Goal: Information Seeking & Learning: Learn about a topic

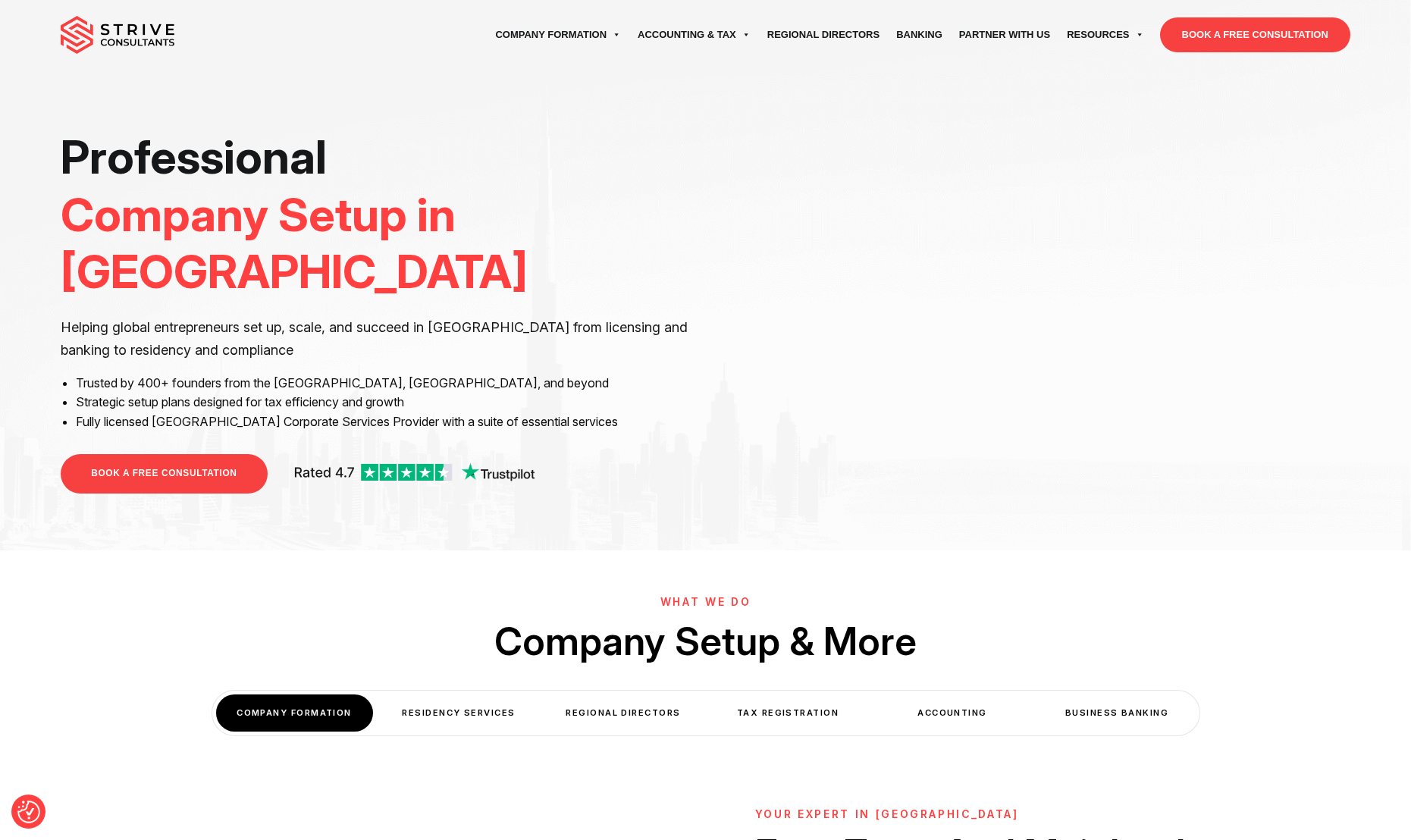
click at [1058, 521] on div "Professional Company Setup in Dubai Helping global entrepreneurs set up, scale,…" at bounding box center [705, 275] width 1411 height 550
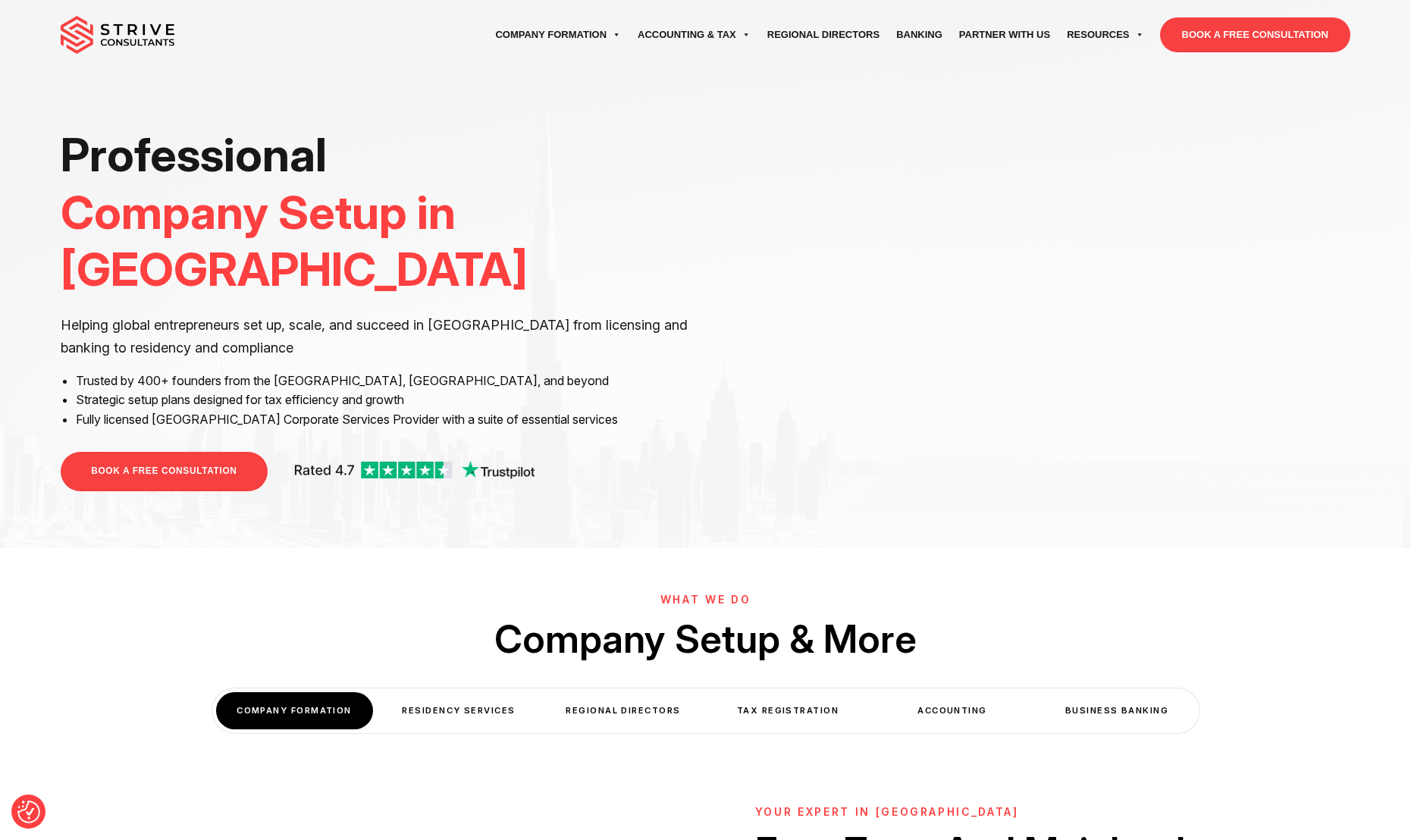
scroll to position [3, 0]
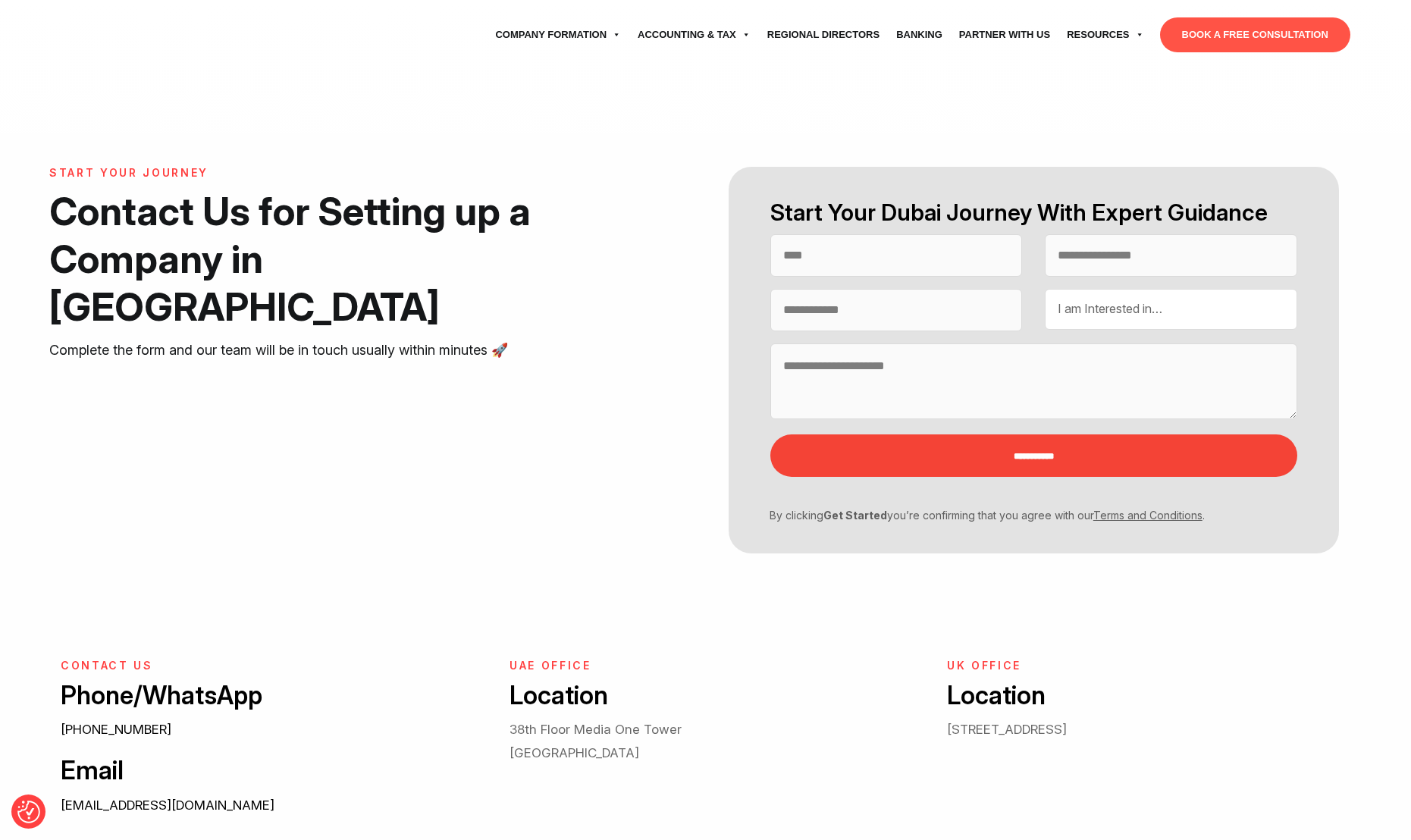
select select "Contact form"
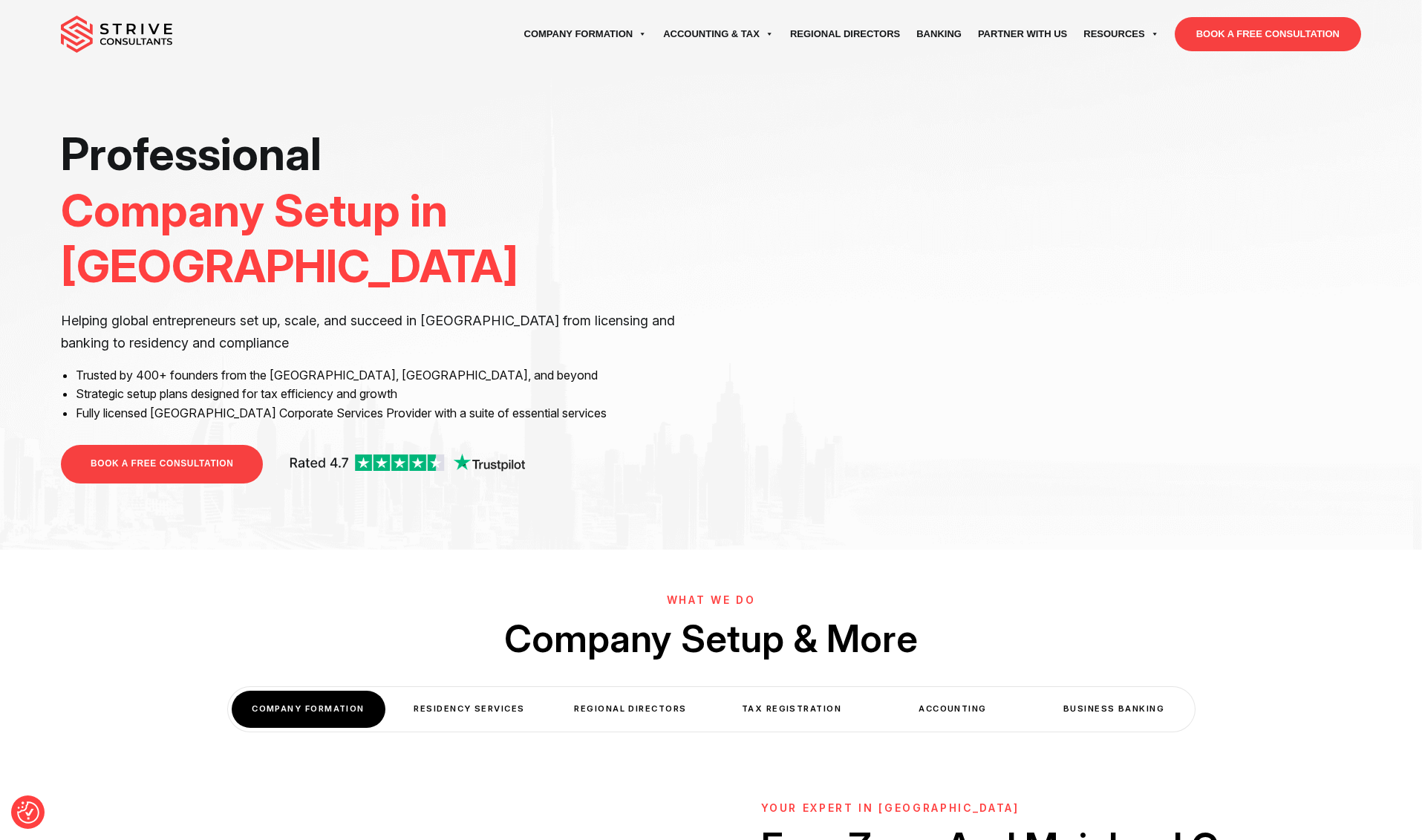
click at [641, 251] on div "Professional Company Setup in Dubai Helping global entrepreneurs set up, scale,…" at bounding box center [381, 311] width 639 height 371
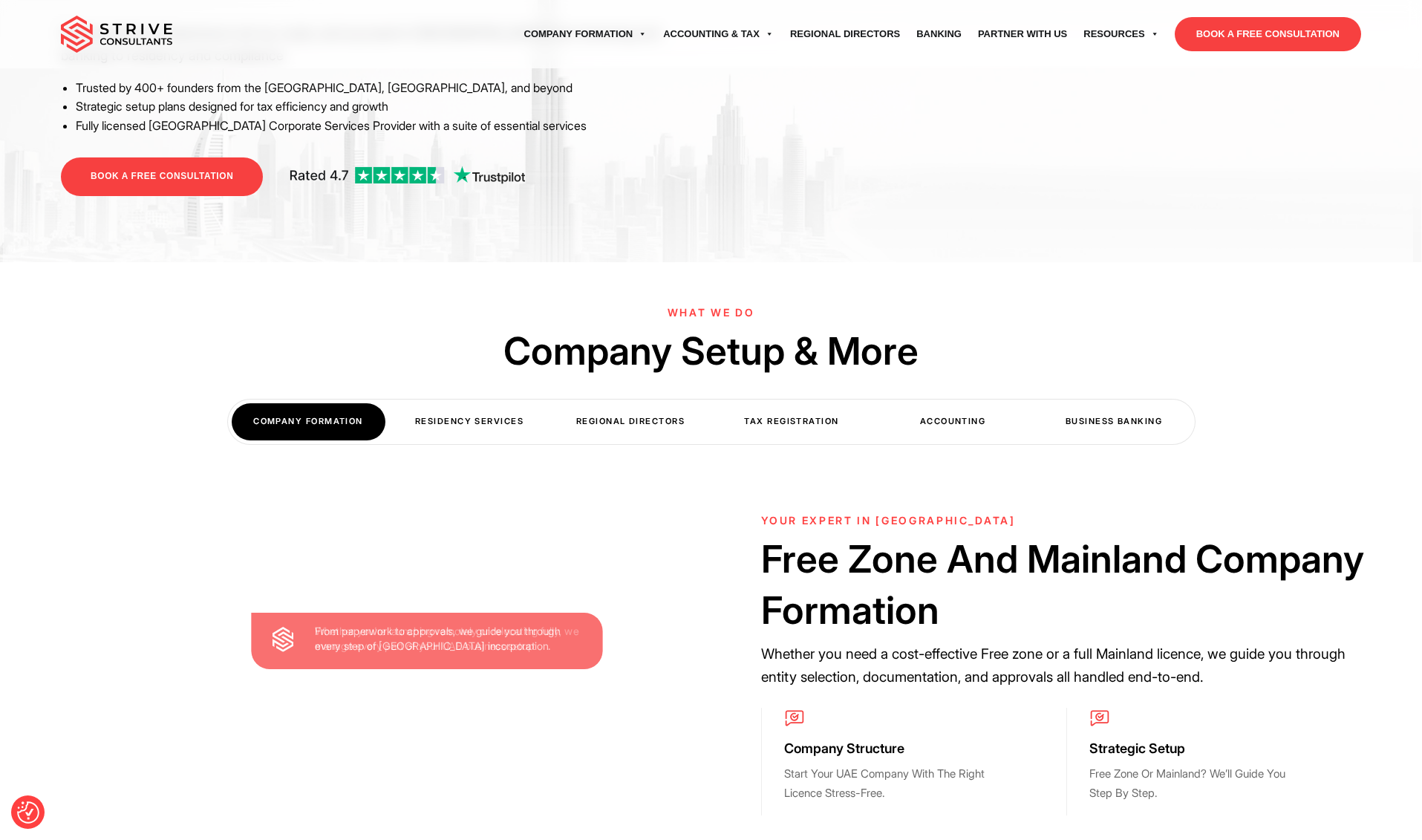
scroll to position [285, 0]
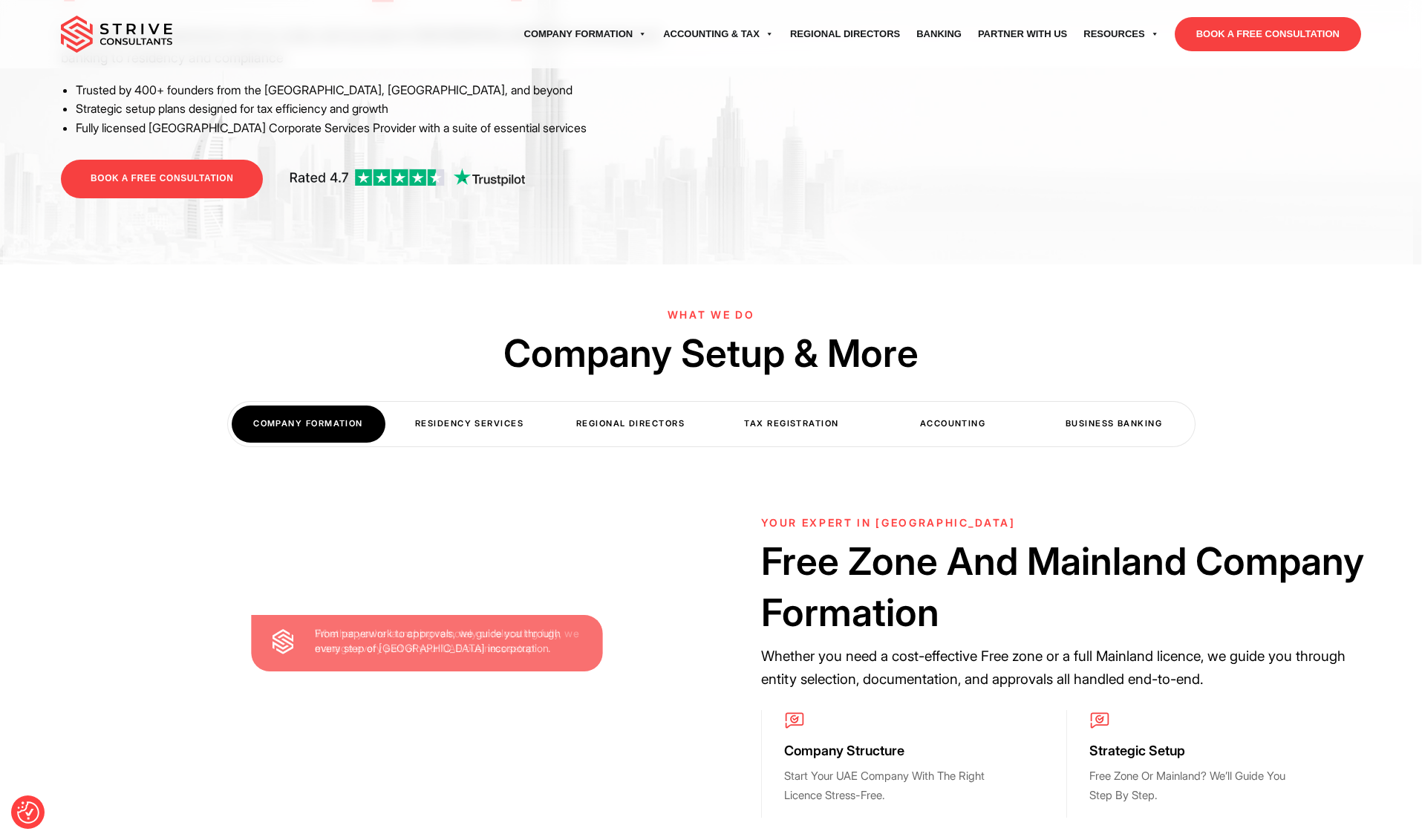
click at [472, 426] on div "Residency Services" at bounding box center [470, 424] width 154 height 37
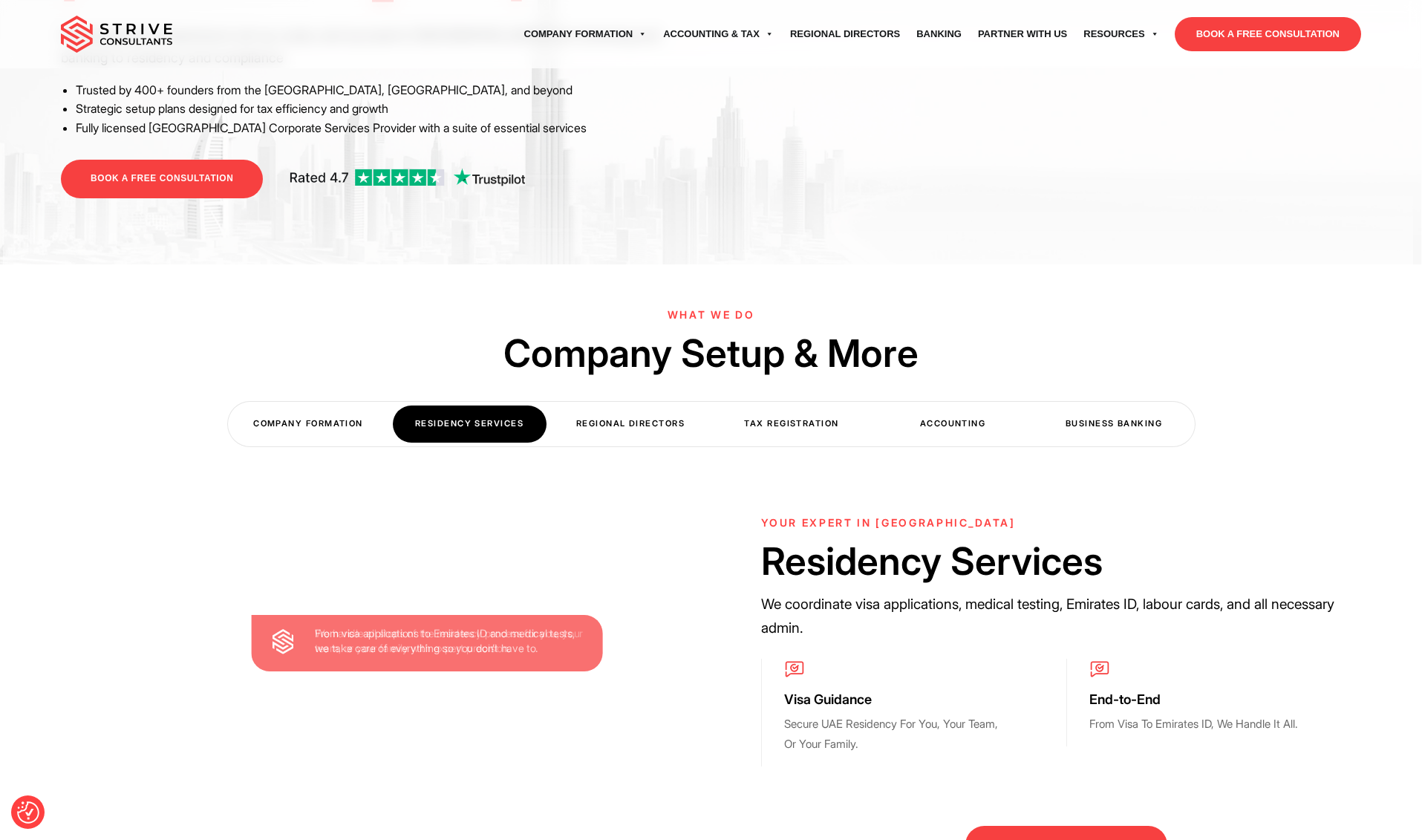
drag, startPoint x: 640, startPoint y: 422, endPoint x: 705, endPoint y: 420, distance: 65.0
click at [640, 422] on div "Regional Directors" at bounding box center [632, 424] width 154 height 37
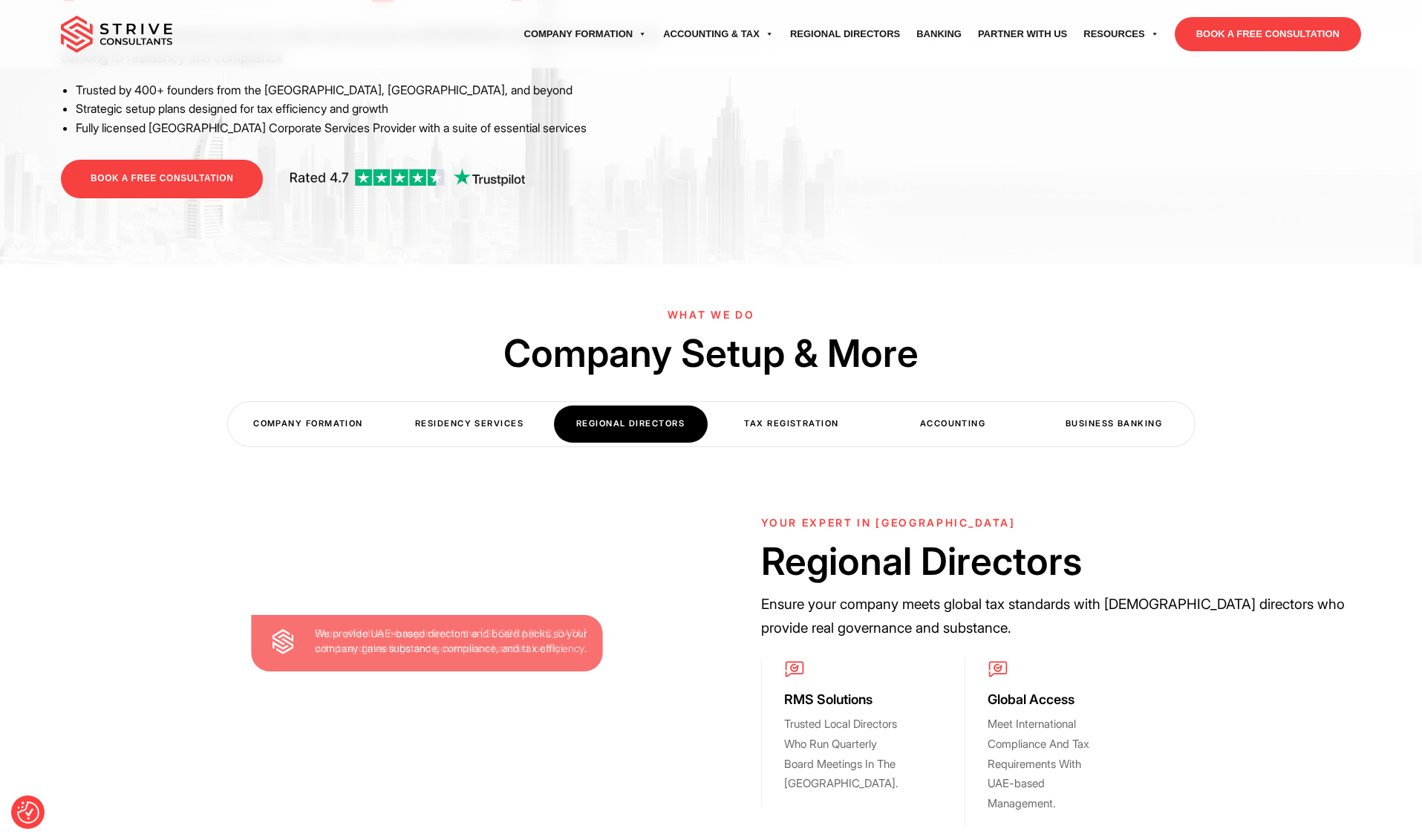
click at [774, 416] on div "Tax Registration" at bounding box center [792, 424] width 154 height 37
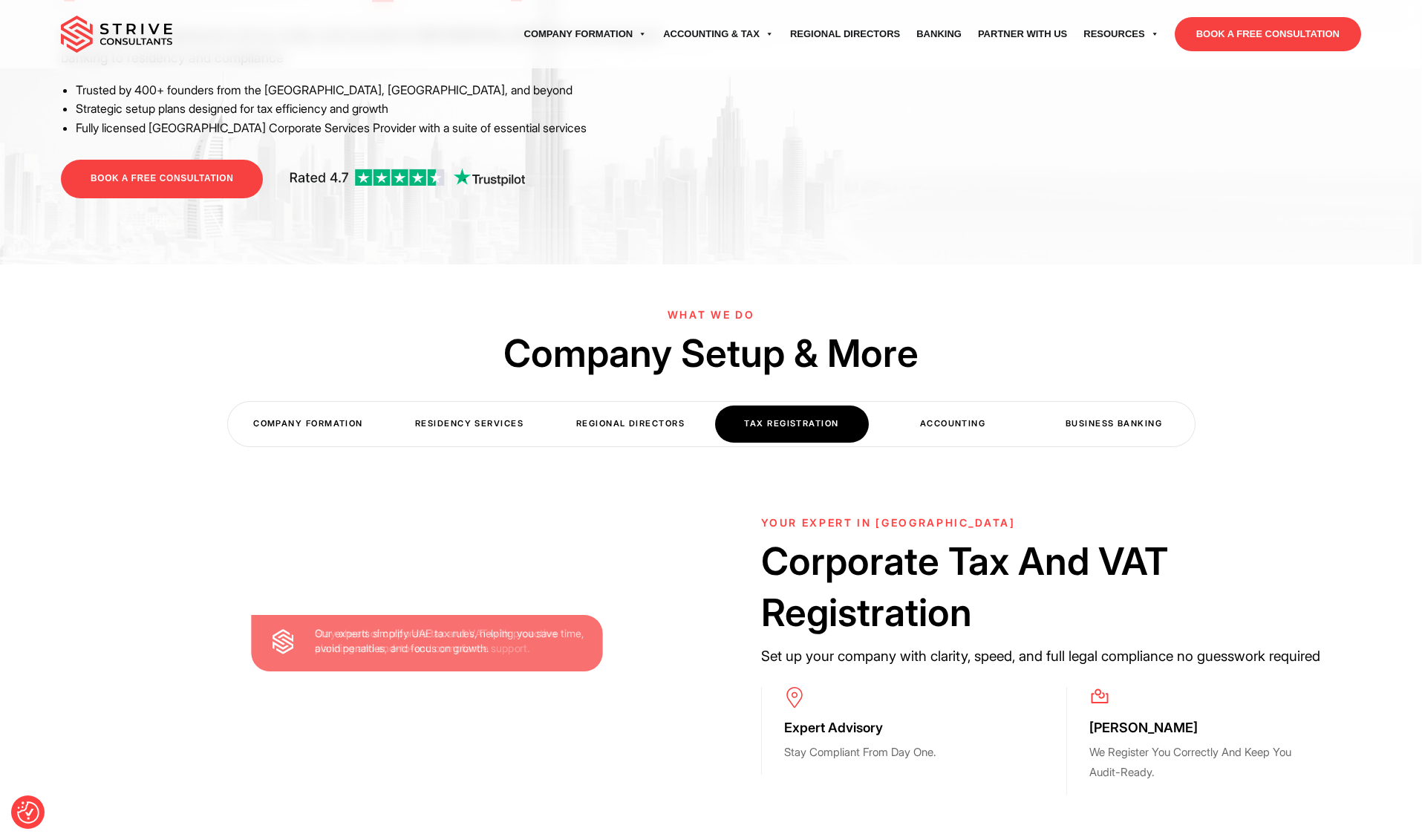
click at [922, 423] on div "Accounting" at bounding box center [954, 424] width 154 height 37
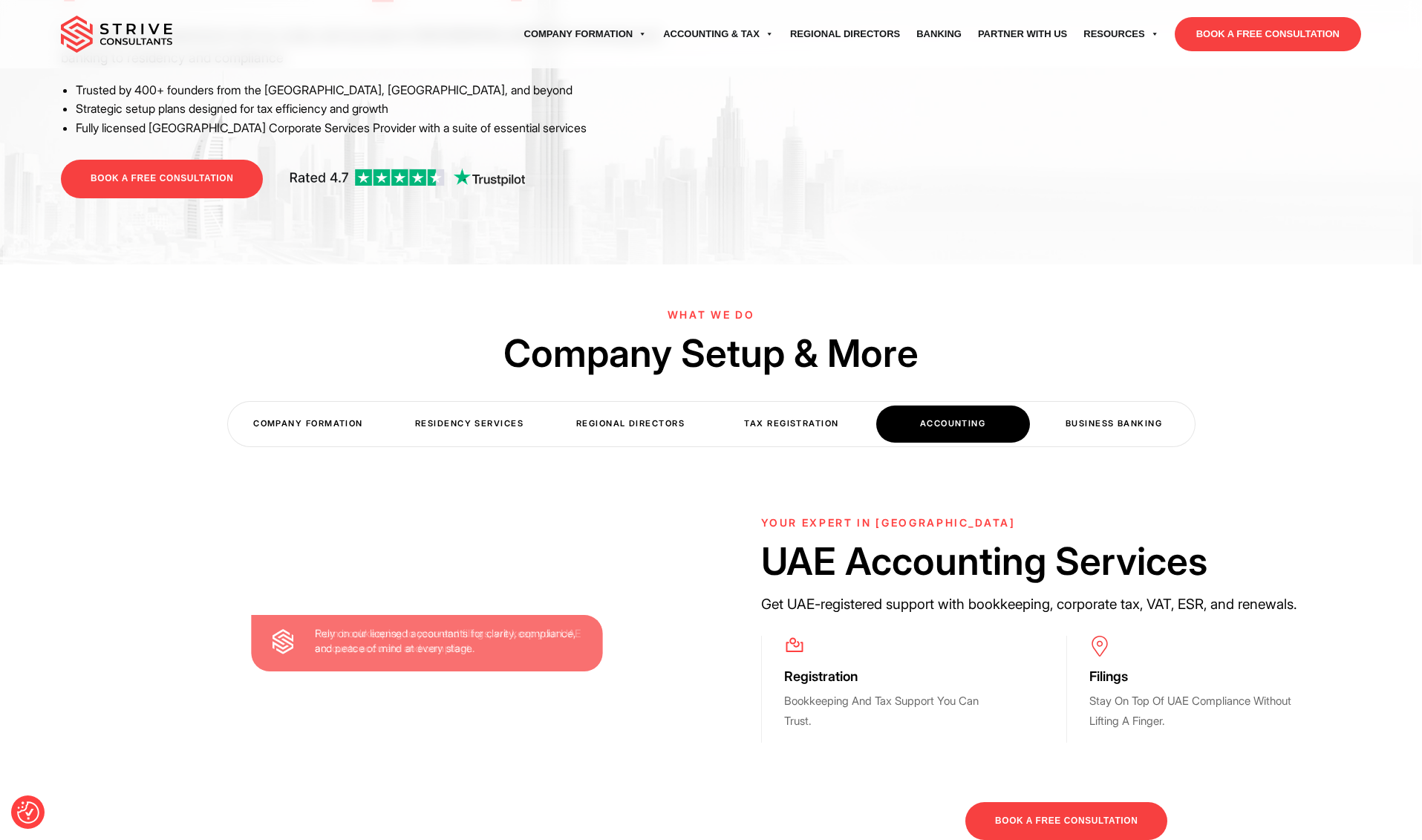
click at [1107, 416] on div "Business Banking" at bounding box center [1115, 424] width 154 height 37
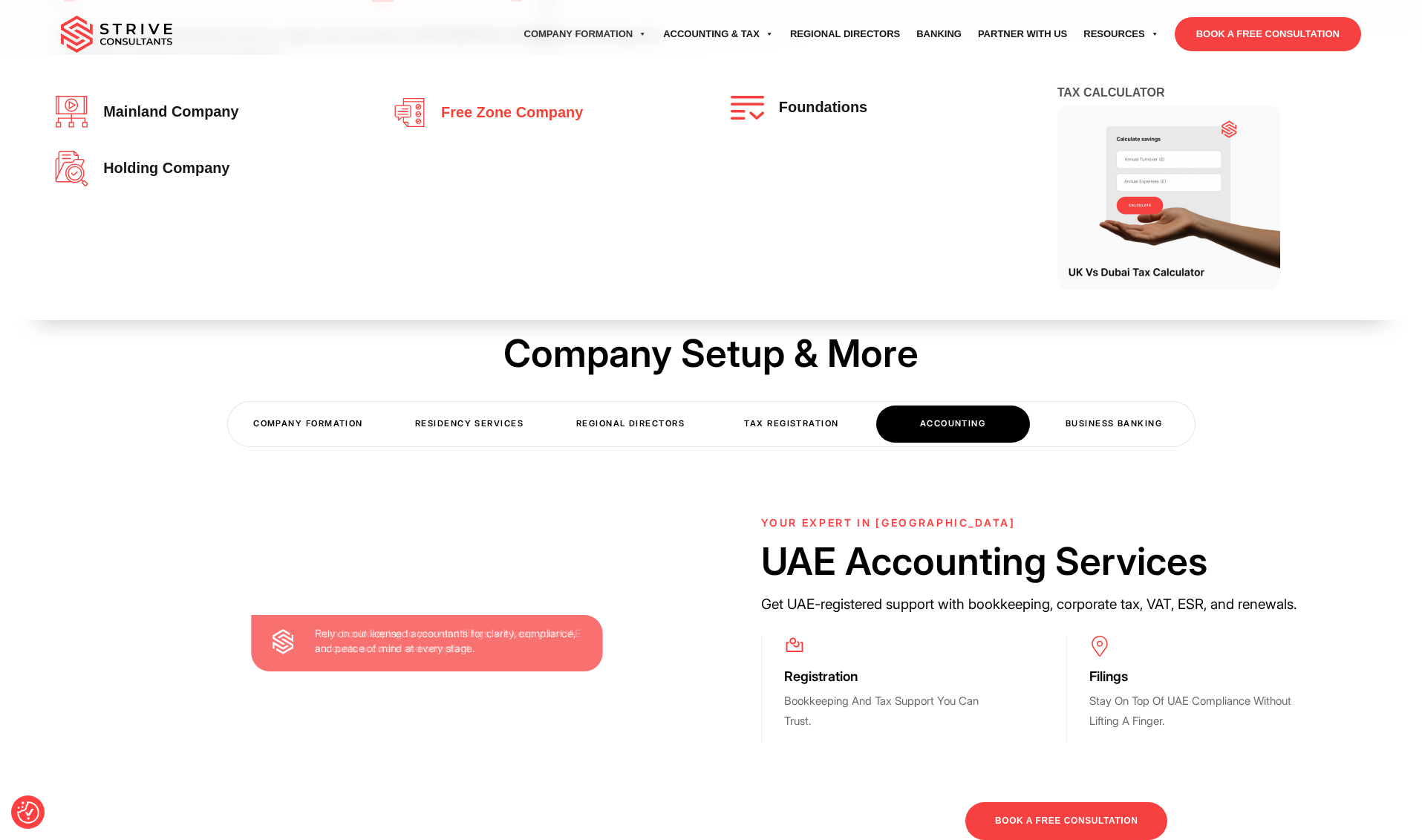
click at [533, 116] on span "Free zone company" at bounding box center [508, 112] width 149 height 16
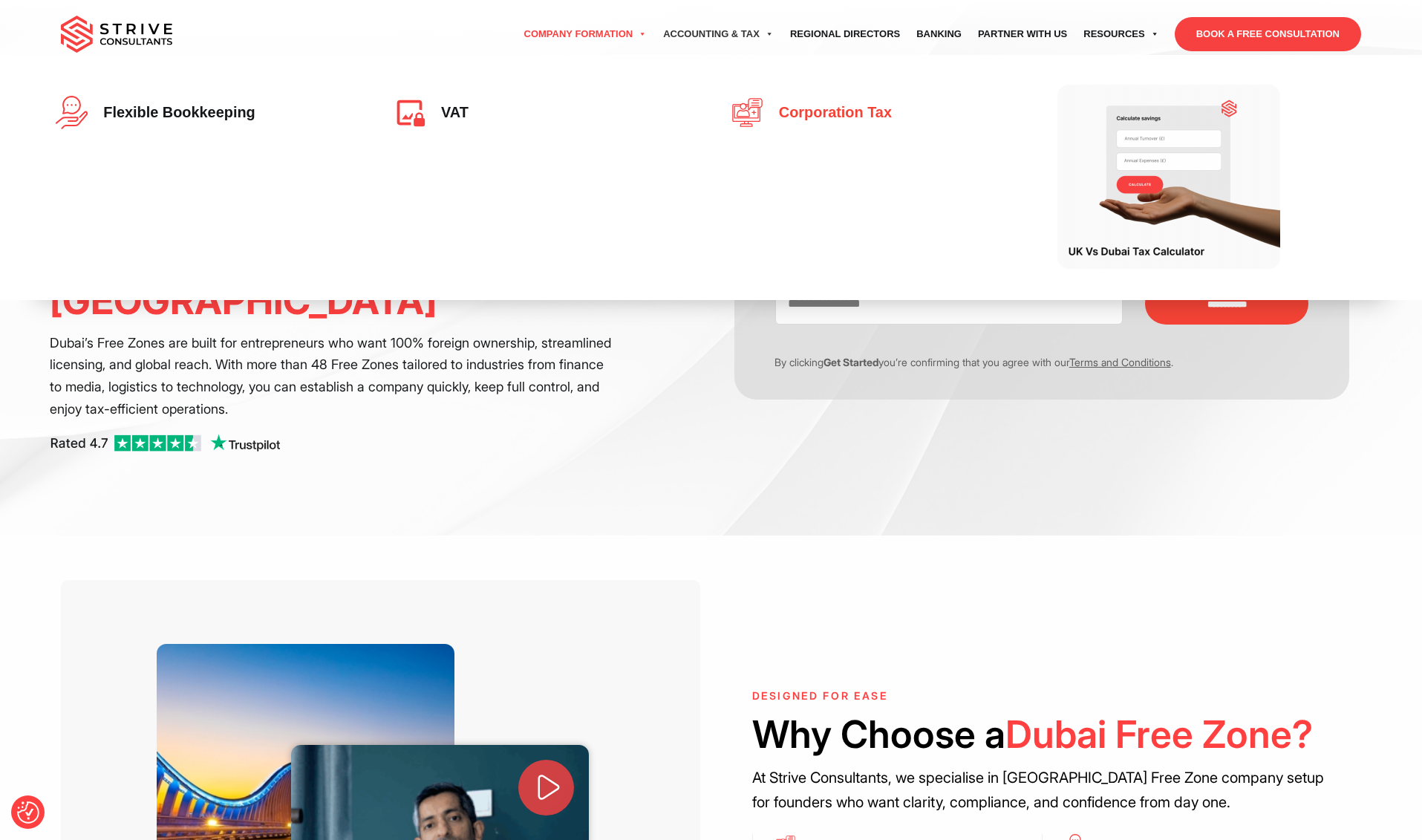
click at [836, 116] on span "Corporation Tax" at bounding box center [832, 112] width 120 height 16
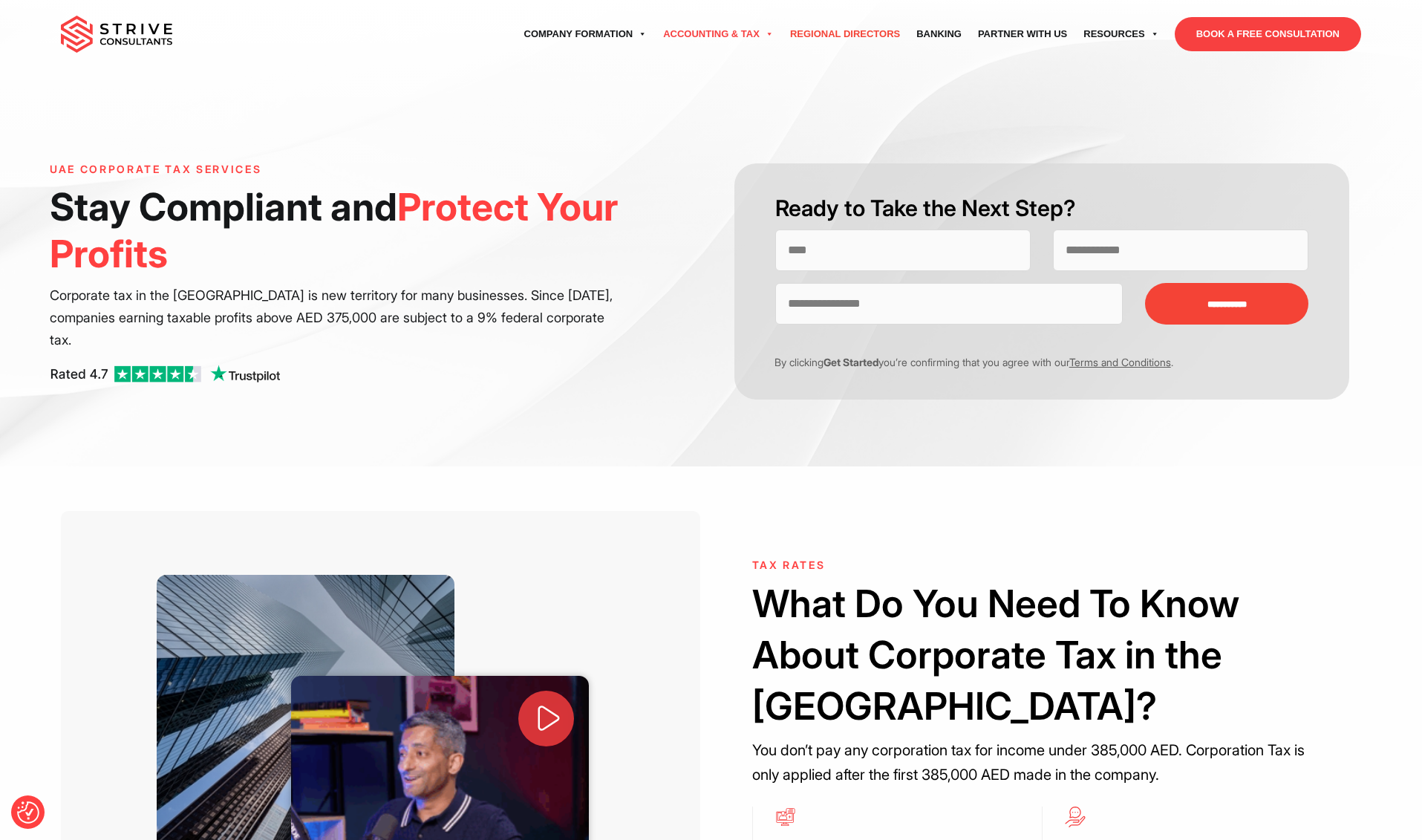
click at [842, 30] on link "Regional Directors" at bounding box center [845, 34] width 126 height 41
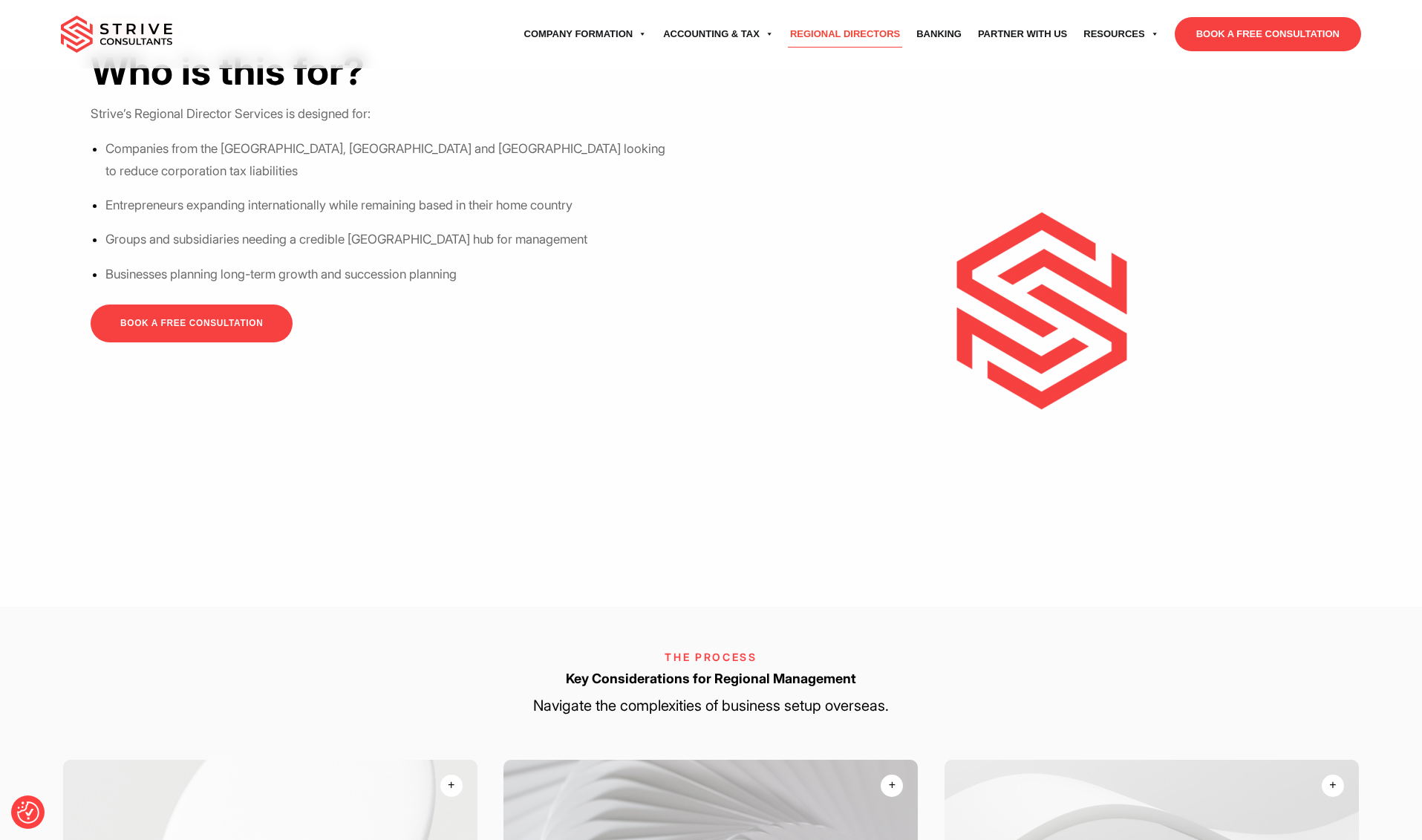
scroll to position [1757, 0]
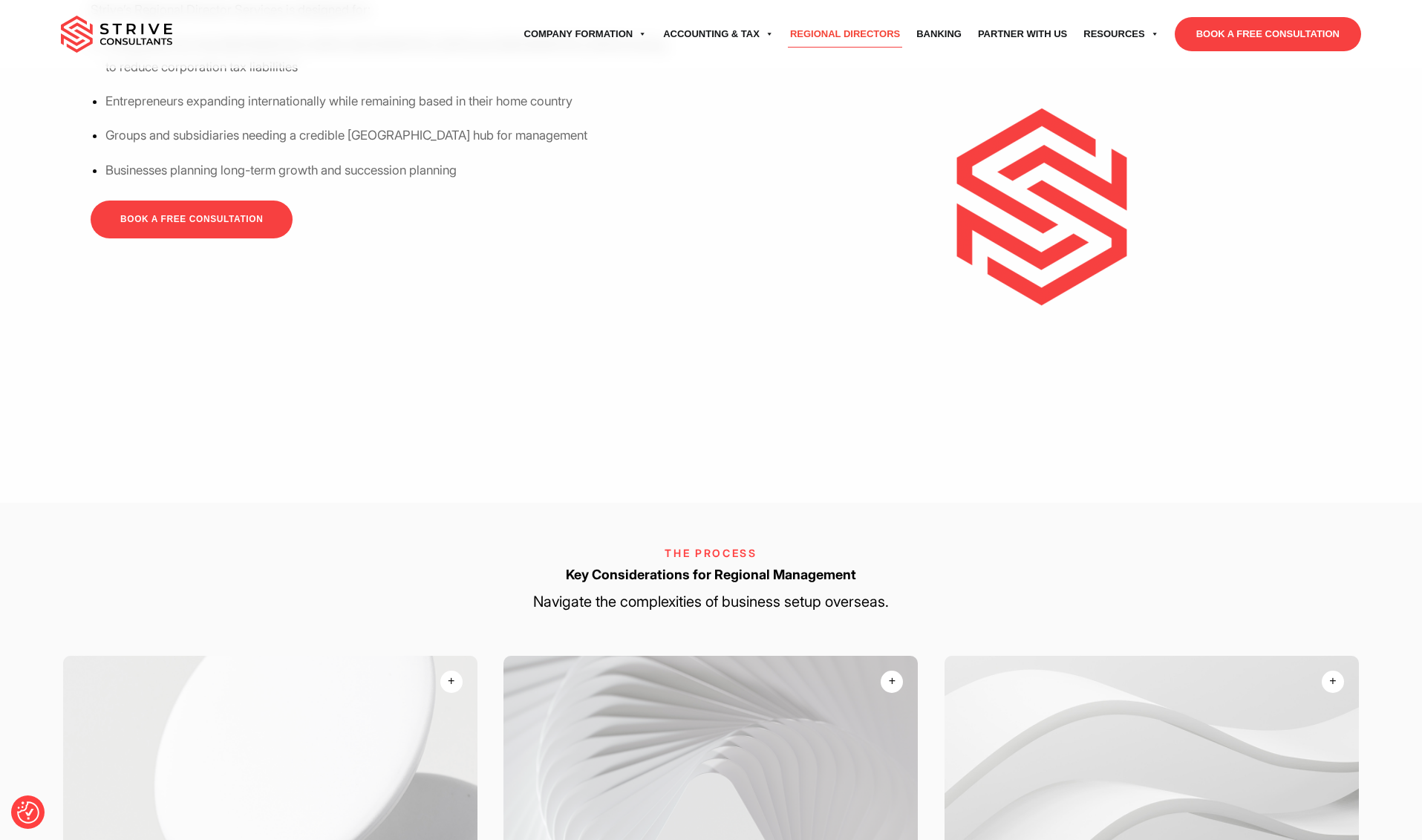
click at [141, 39] on img at bounding box center [117, 35] width 112 height 38
